Goal: Task Accomplishment & Management: Manage account settings

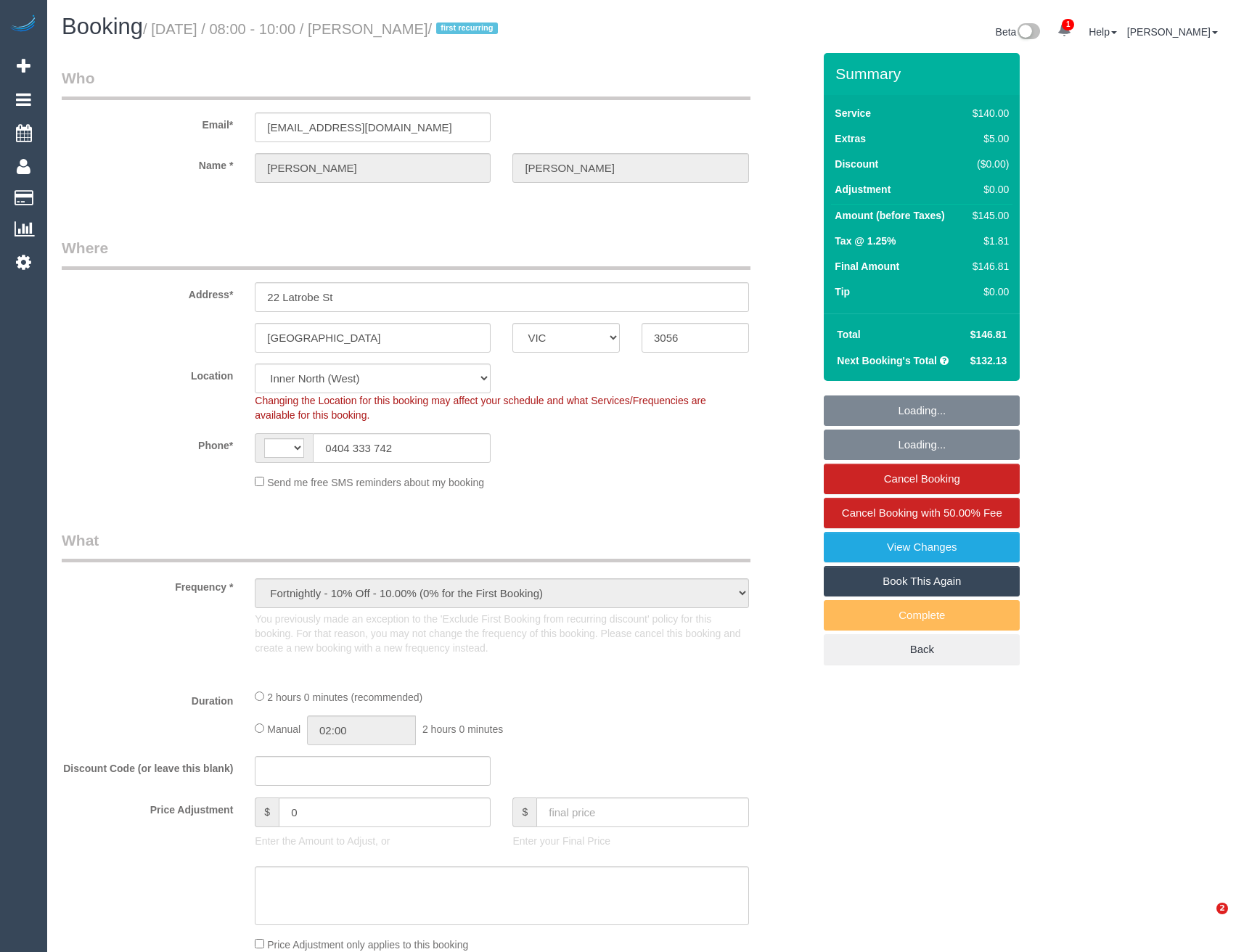
select select "VIC"
select select "object:735"
select select "string:AU"
select select "string:stripe-pm_1RrSpX2GScqysDRVshHgBpo4"
select select "number:27"
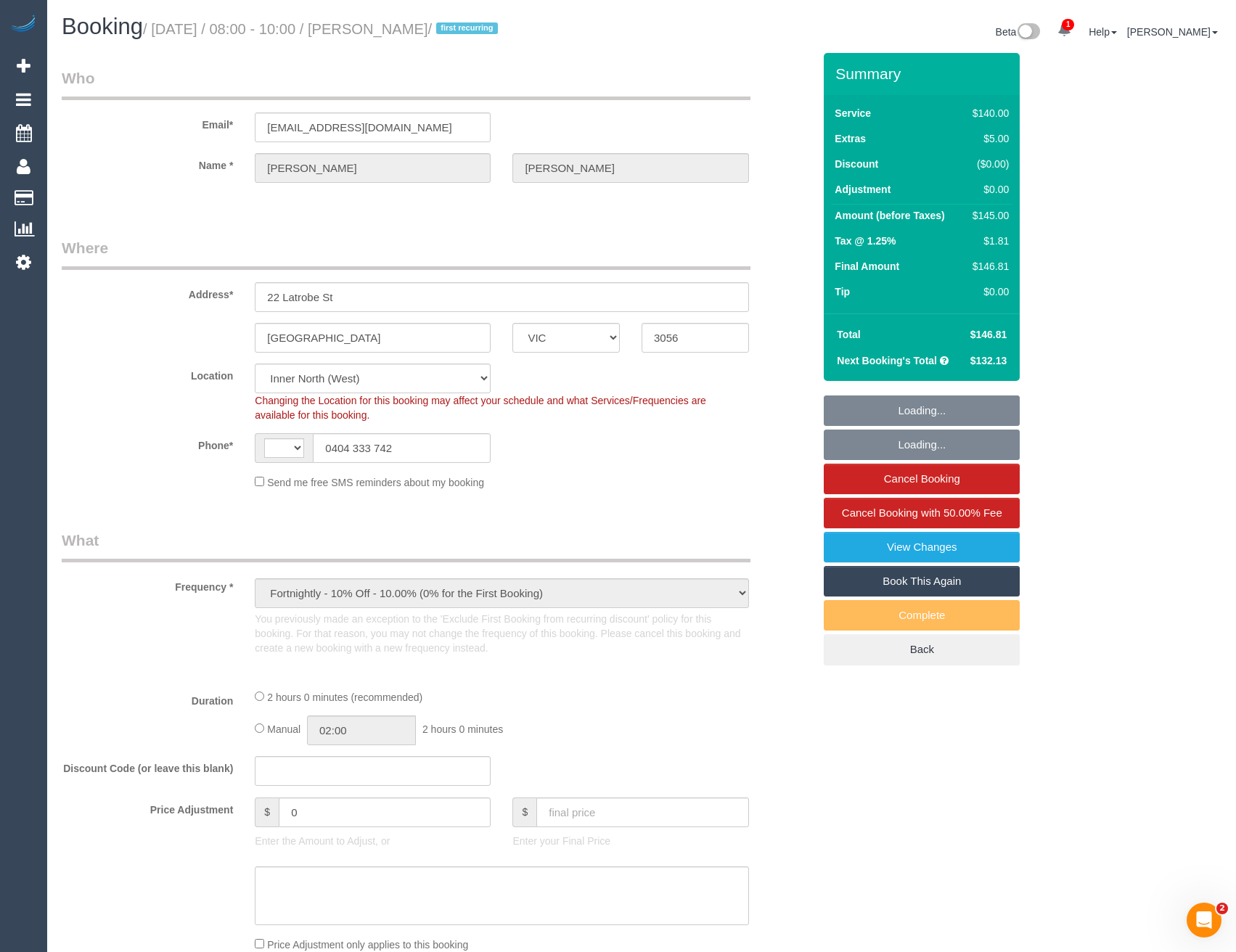
select select "number:14"
select select "number:19"
select select "number:22"
select select "number:34"
select select "number:11"
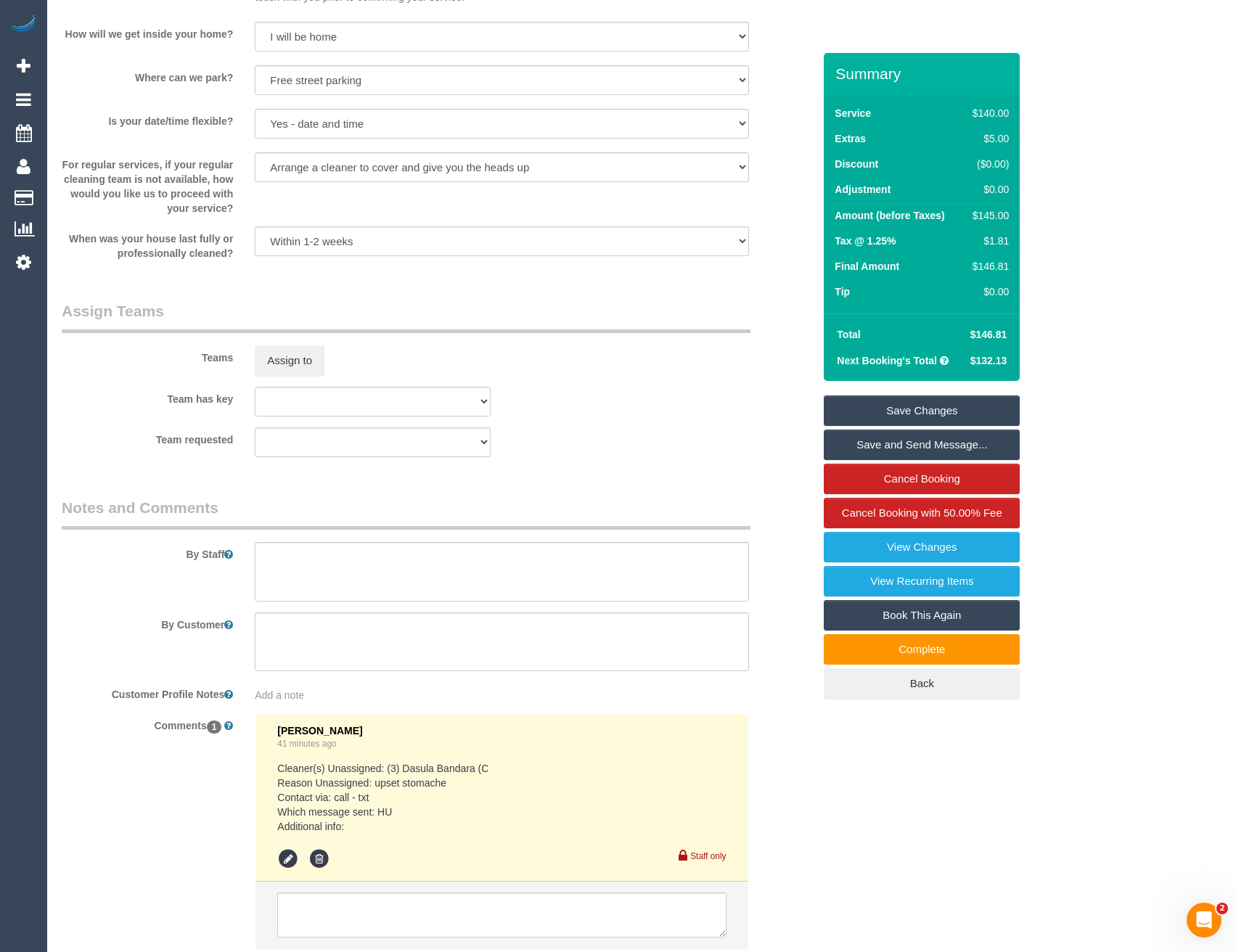
scroll to position [2130, 0]
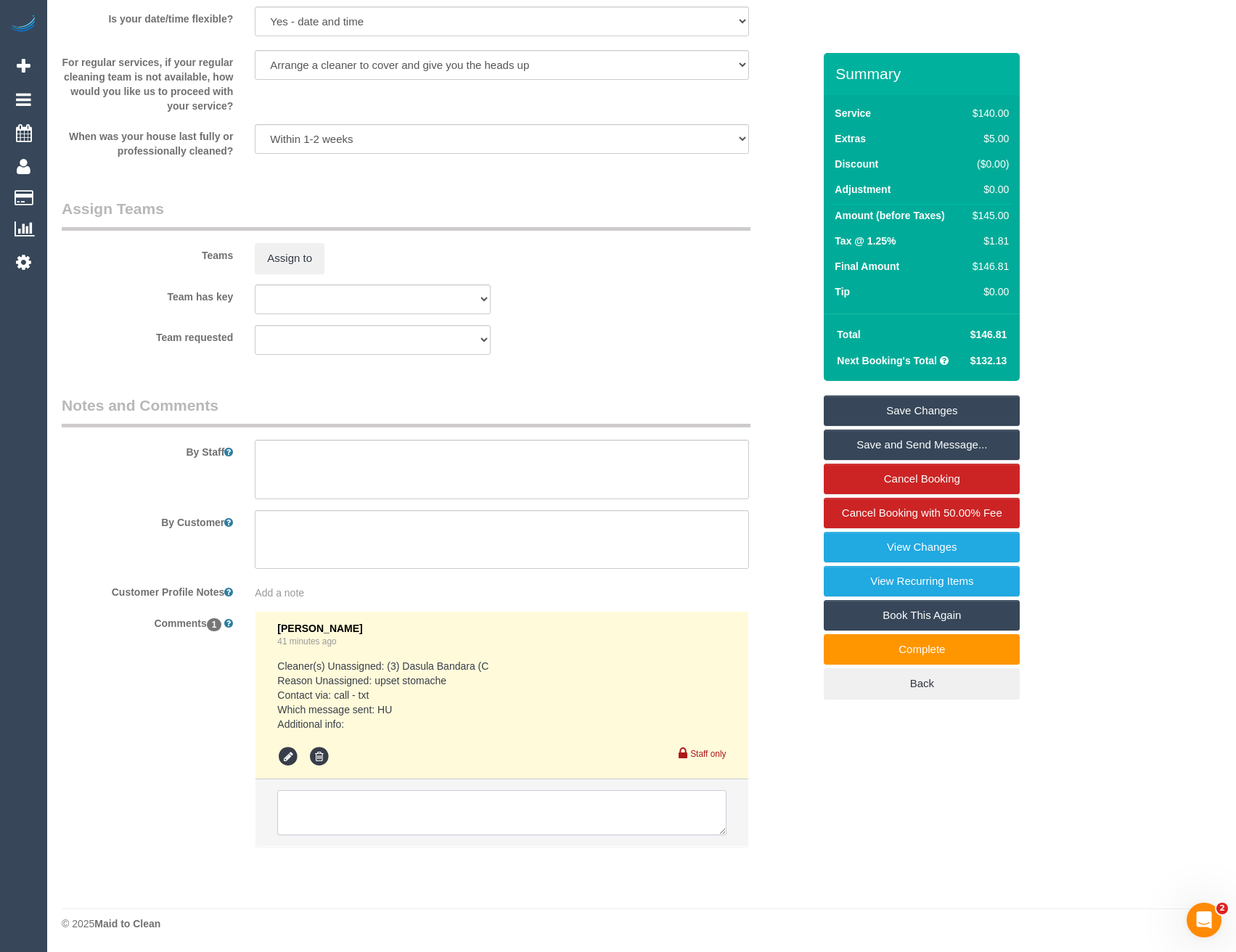
click at [379, 815] on textarea at bounding box center [501, 813] width 448 height 45
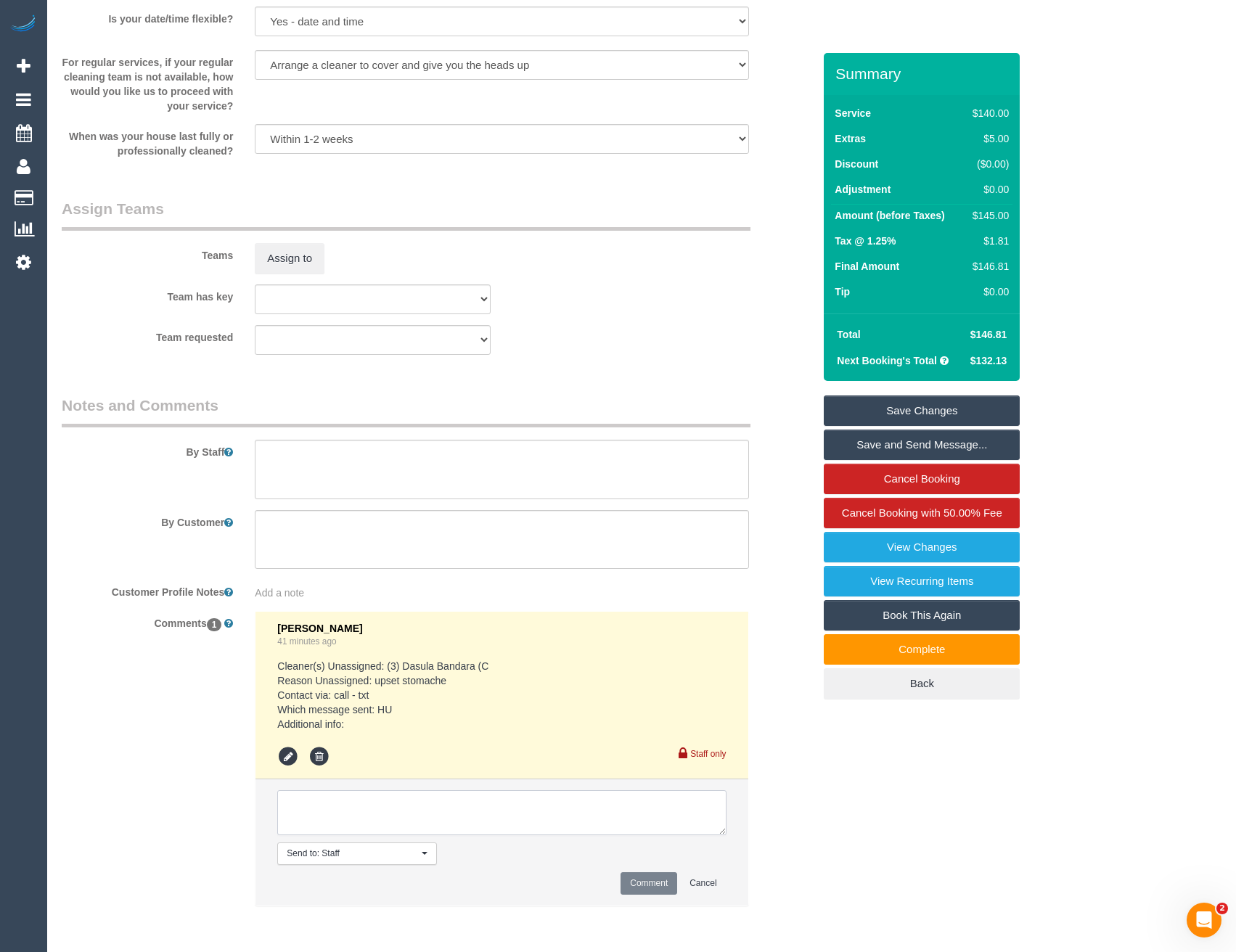
paste textarea "It would be great if I could get a replacement today, tomorrow or Saturday morn…"
type textarea "It would be great if I could get a replacement today, tomorrow or Saturday morn…"
click at [639, 888] on button "Comment" at bounding box center [649, 883] width 57 height 23
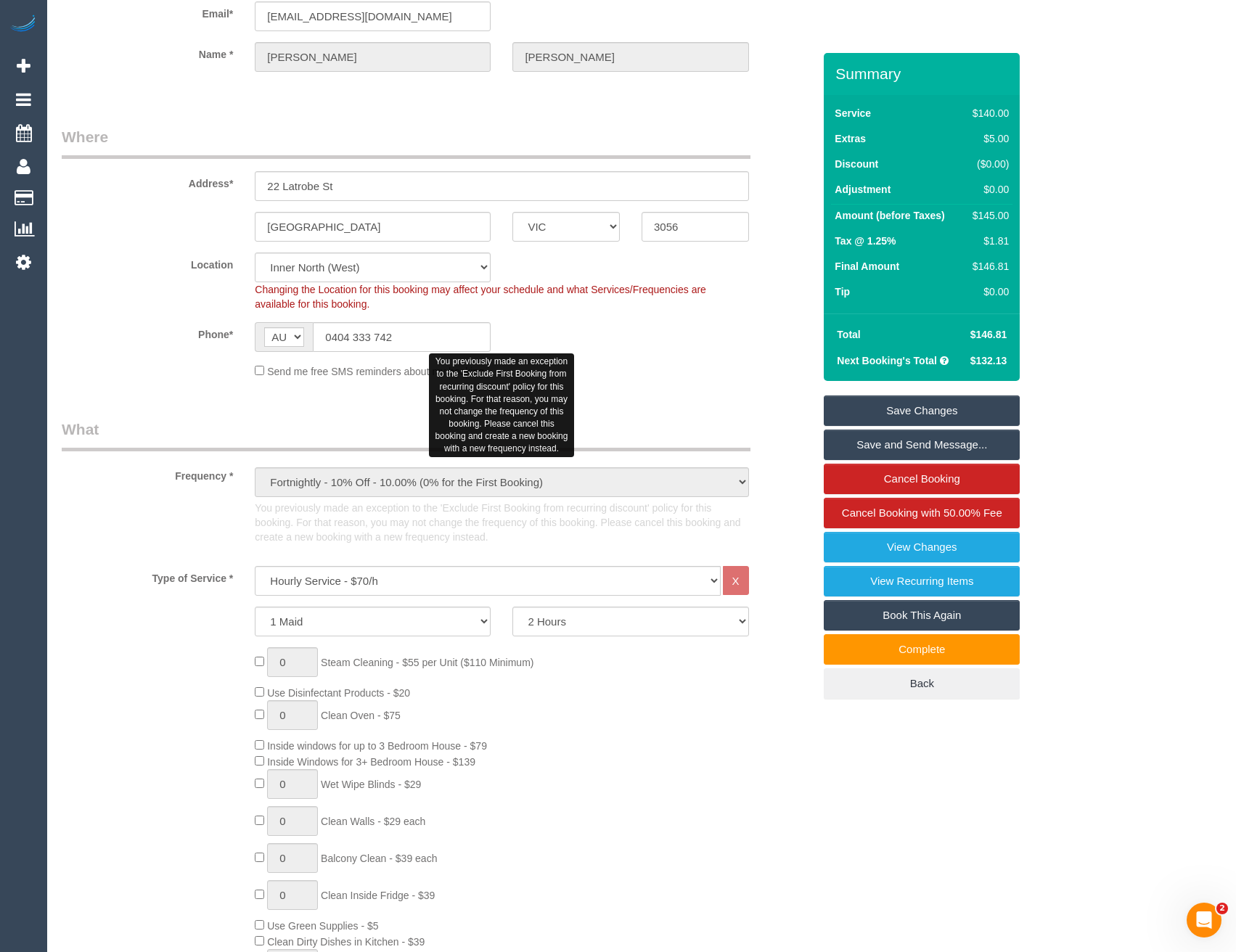
scroll to position [98, 0]
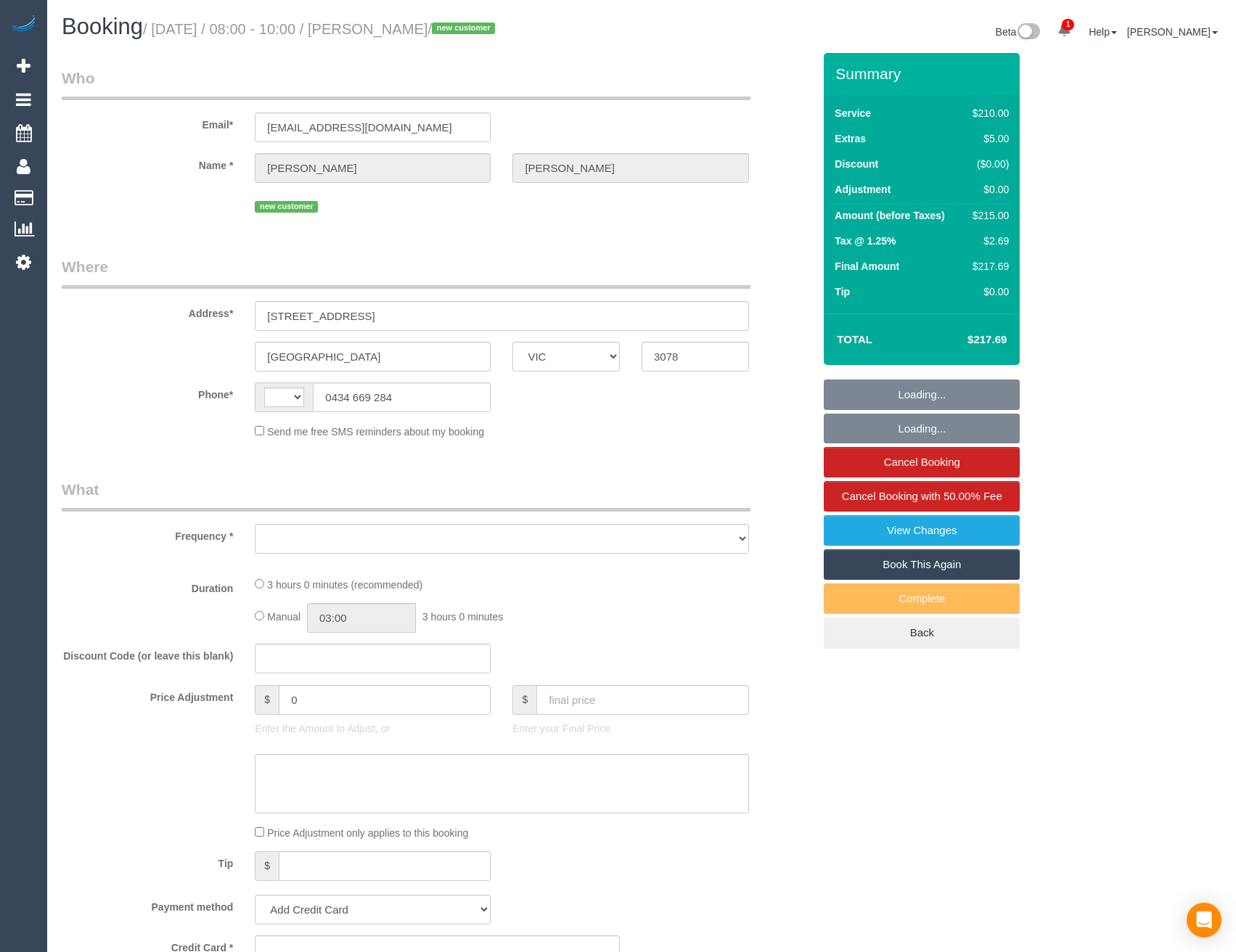
select select "VIC"
select select "string:stripe-pm_1Rukik2GScqysDRVeM50wtkp"
select select "180"
select select "number:29"
select select "number:14"
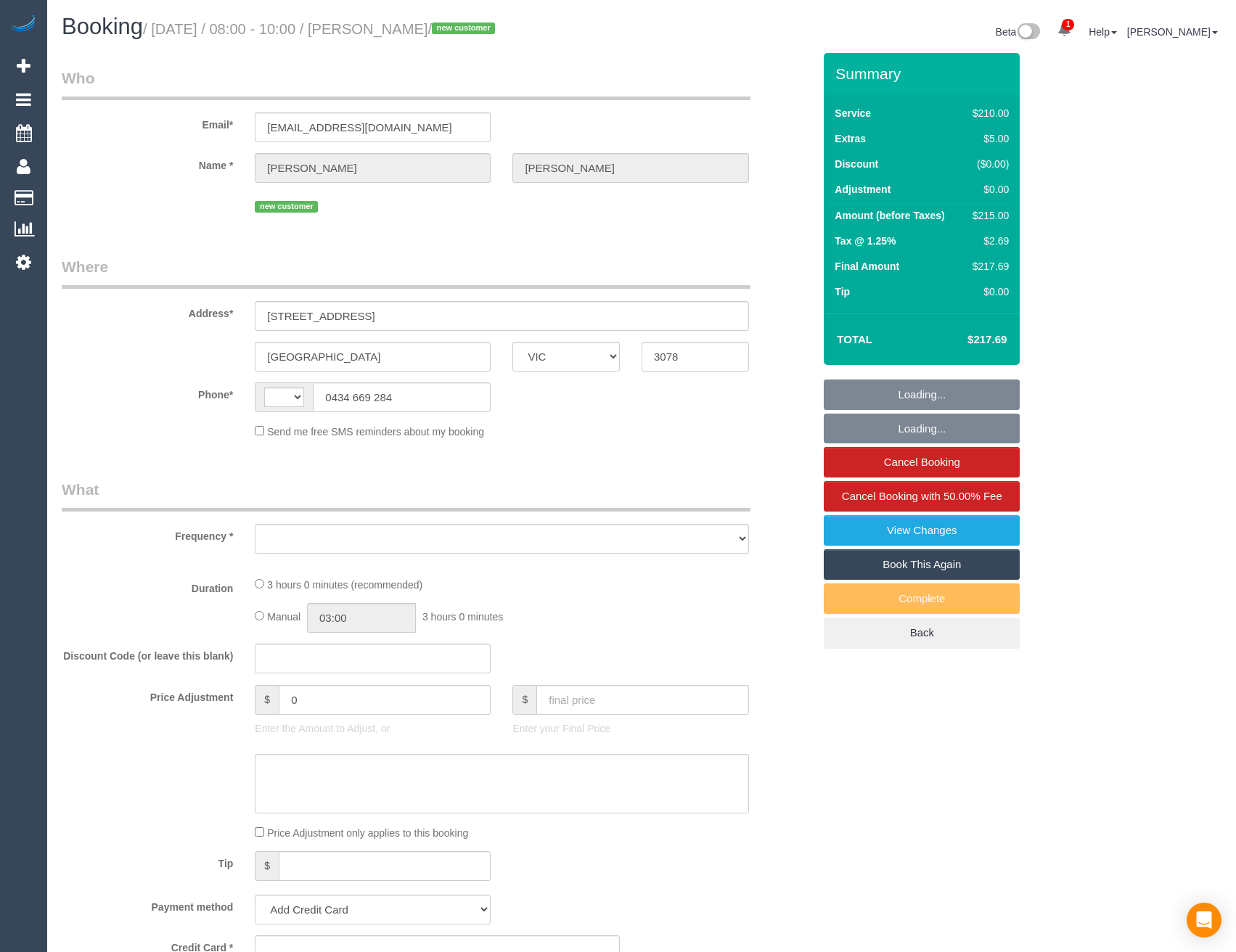
select select "number:19"
select select "number:22"
select select "number:35"
select select "number:13"
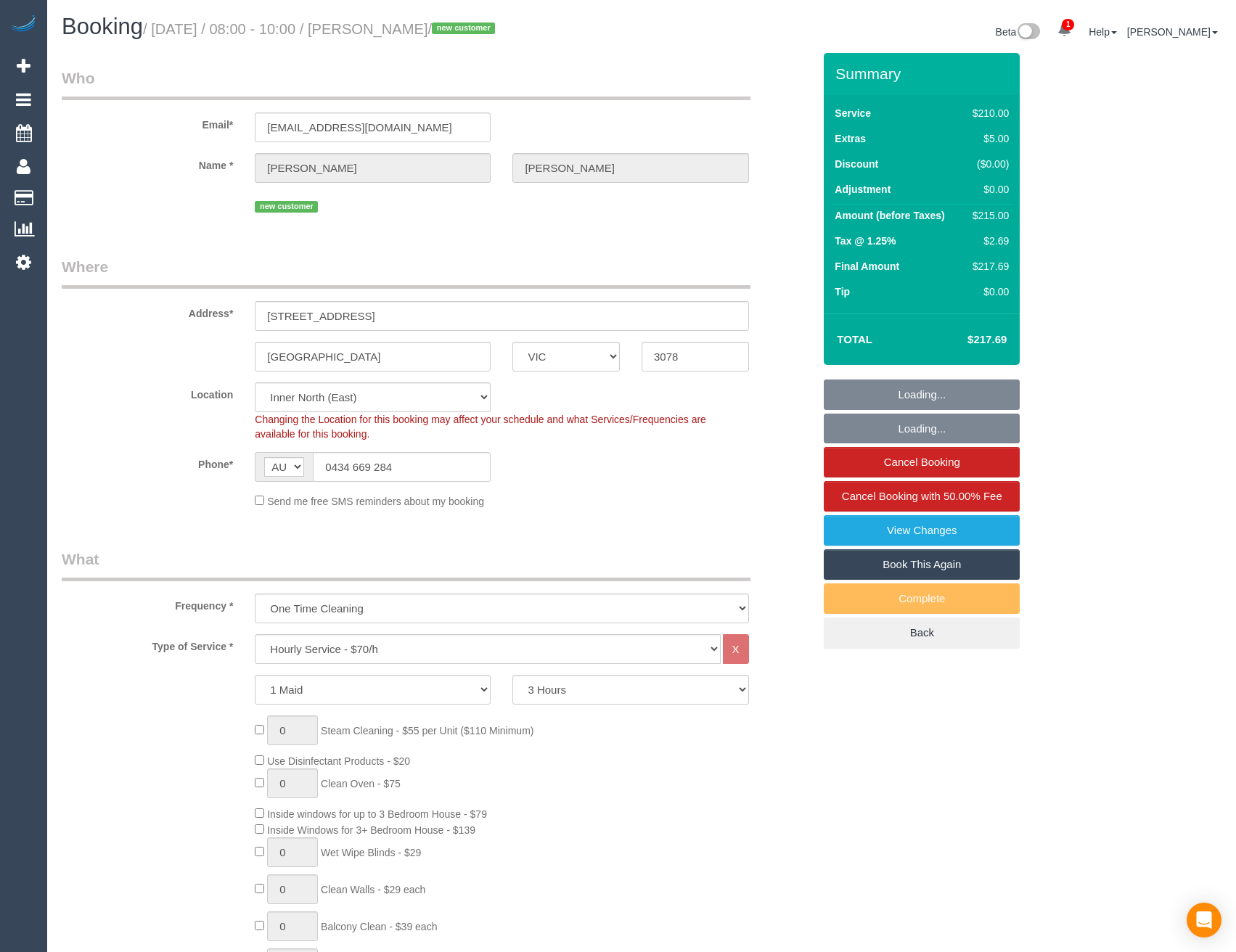
select select "string:AU"
select select "object:935"
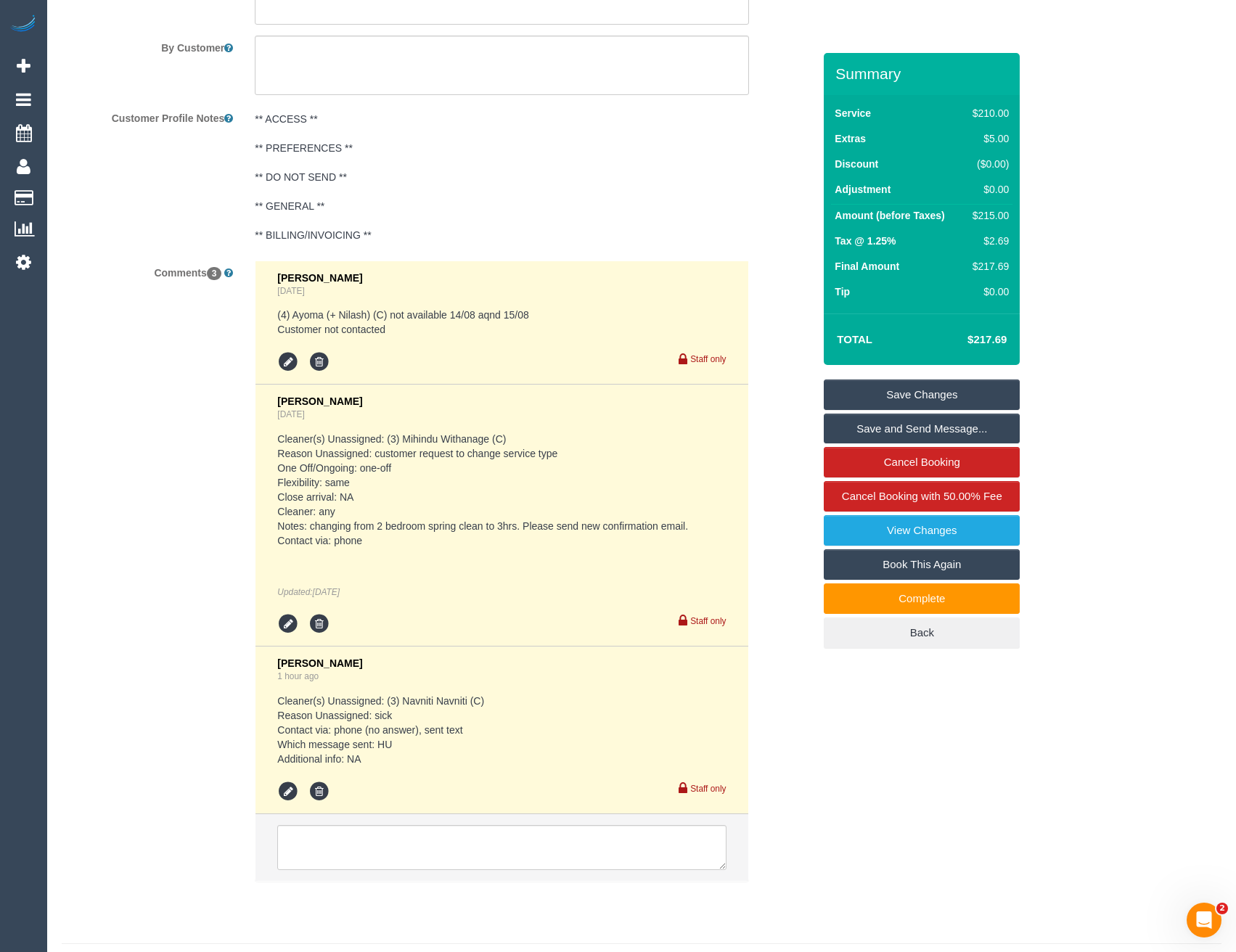
scroll to position [2571, 0]
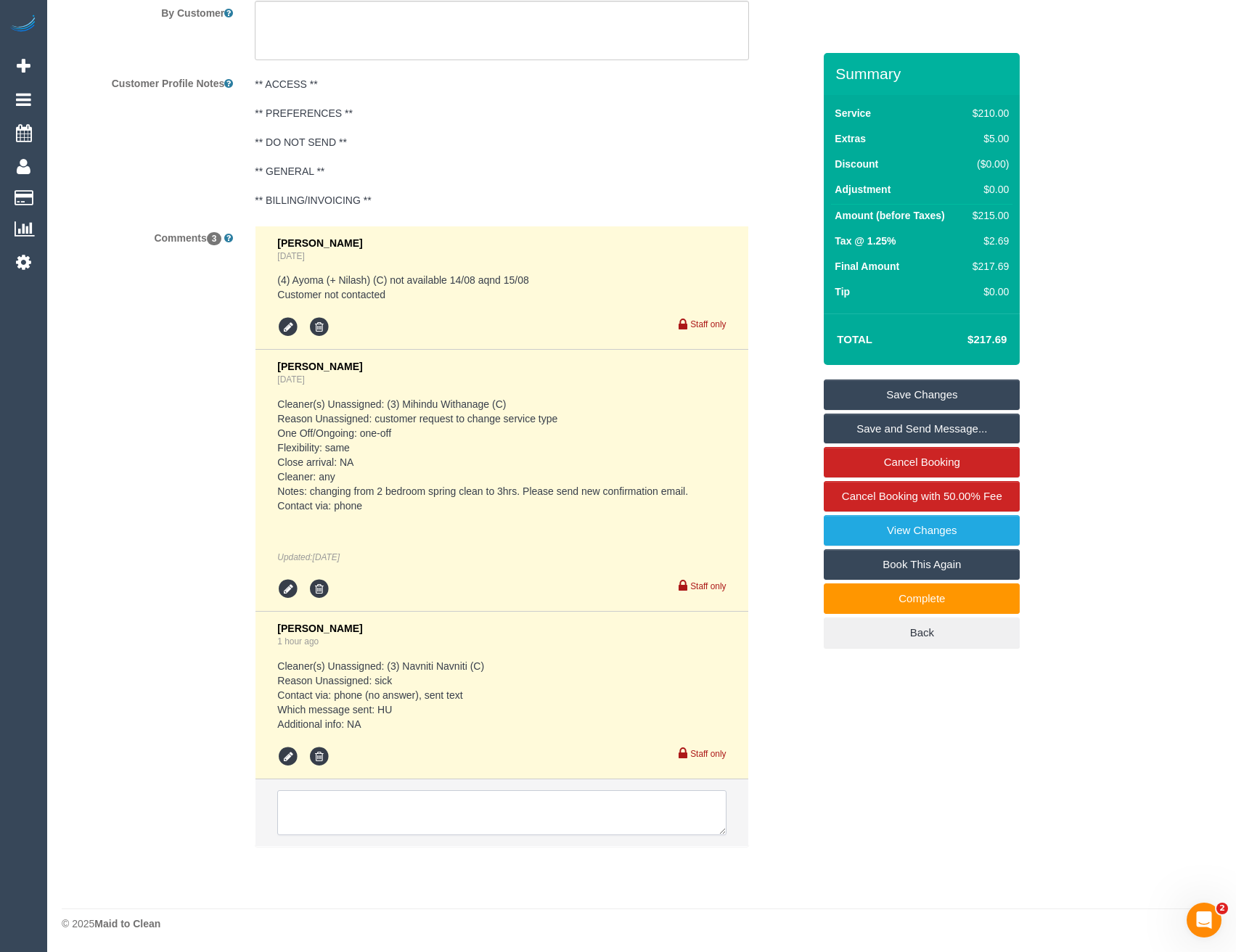
click at [421, 797] on textarea at bounding box center [501, 813] width 448 height 45
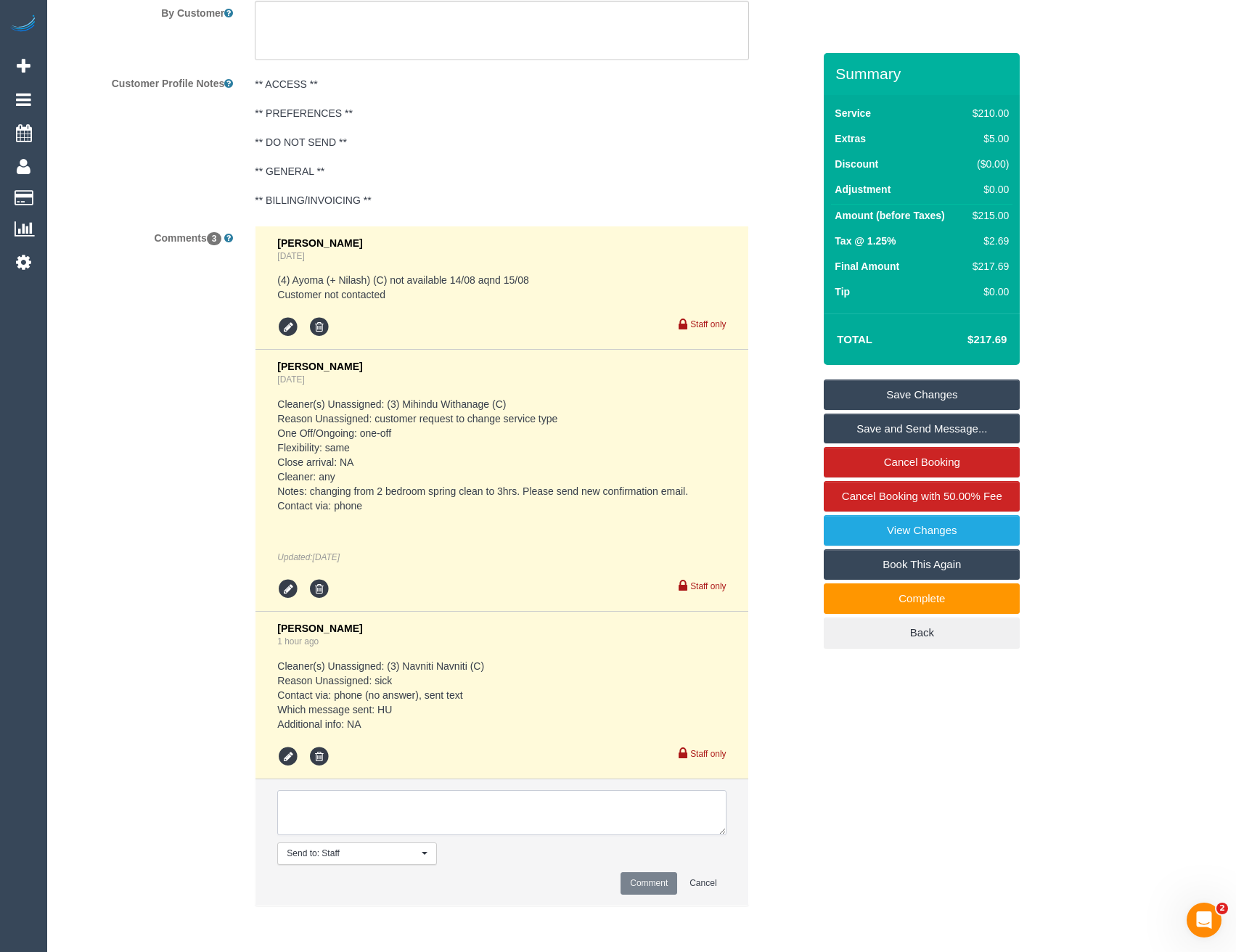
paste textarea "Hello that is okay for [DATE] maybe weekend or early next week if you can find …"
type textarea "Hello that is okay for [DATE] maybe weekend or early next week if you can find …"
click at [664, 881] on button "Comment" at bounding box center [649, 883] width 57 height 23
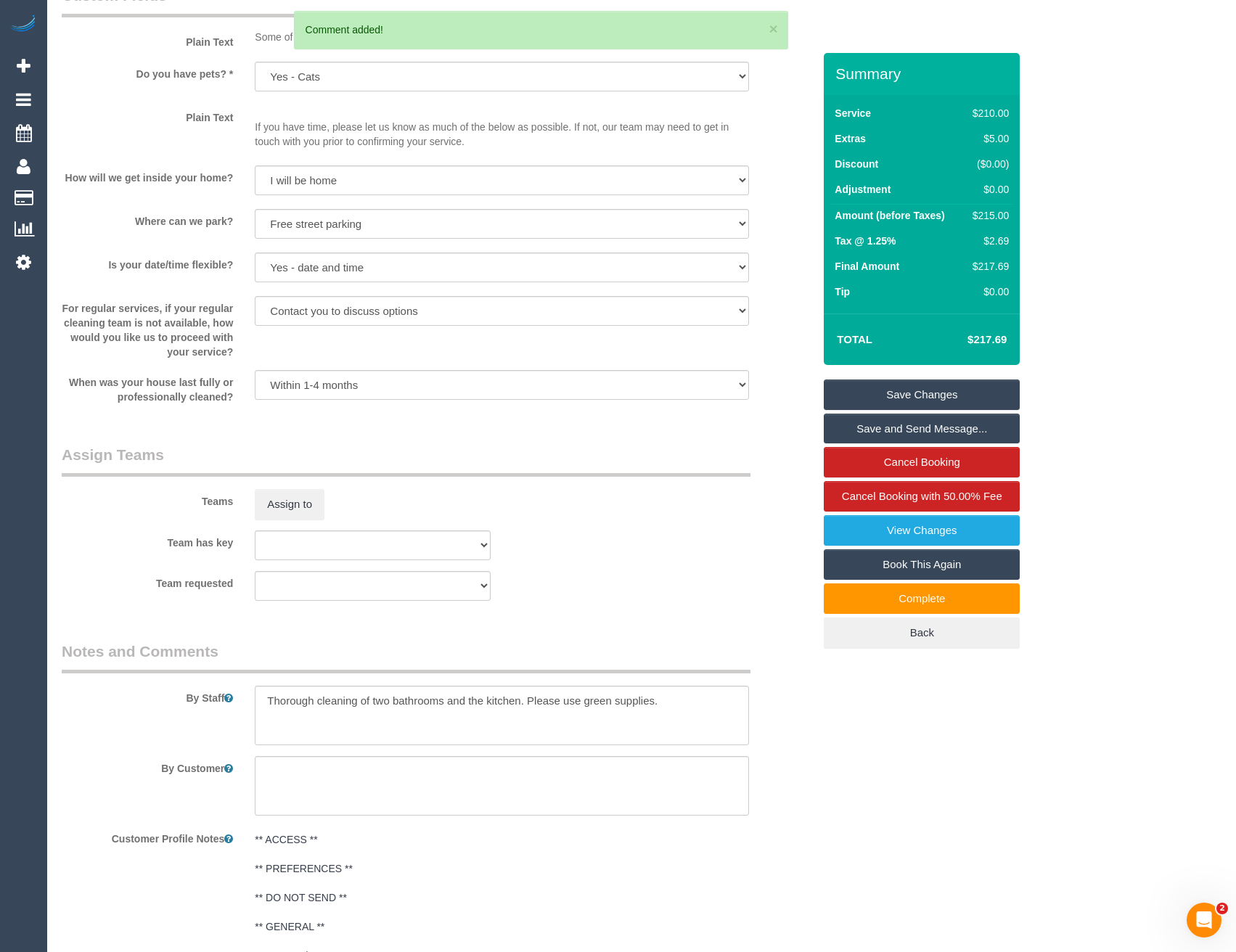
scroll to position [1773, 0]
